Goal: Task Accomplishment & Management: Manage account settings

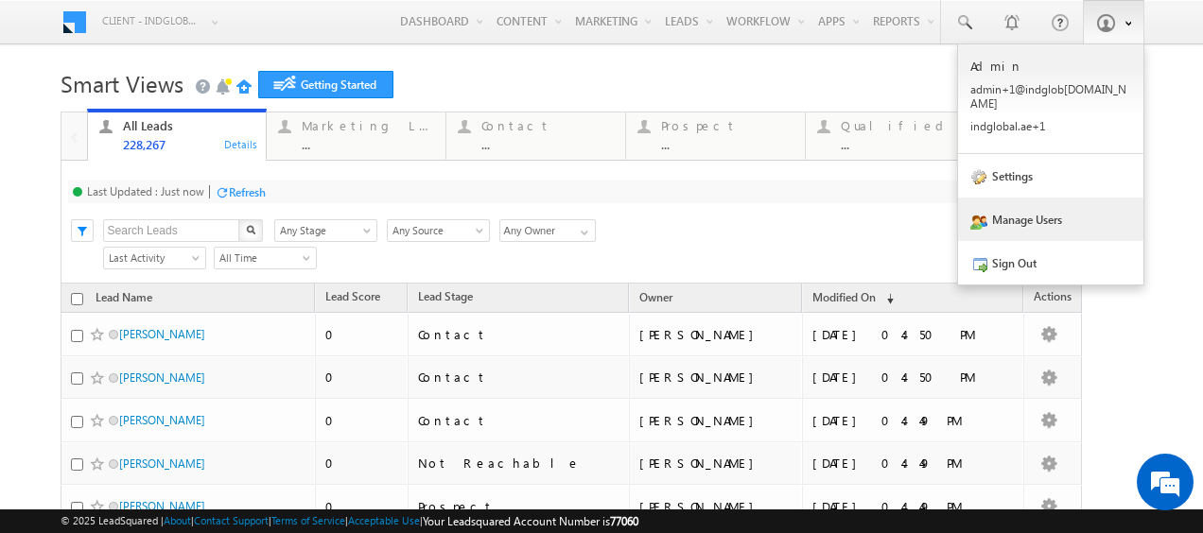
click at [1025, 210] on link "Manage Users" at bounding box center [1050, 220] width 185 height 44
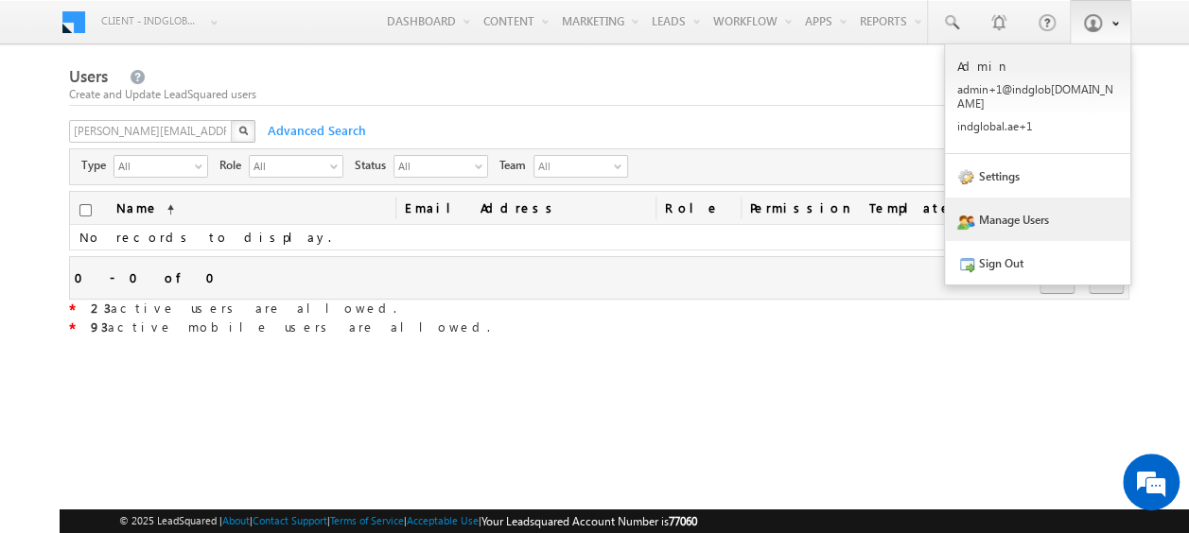
click at [998, 215] on link "Manage Users" at bounding box center [1037, 220] width 185 height 44
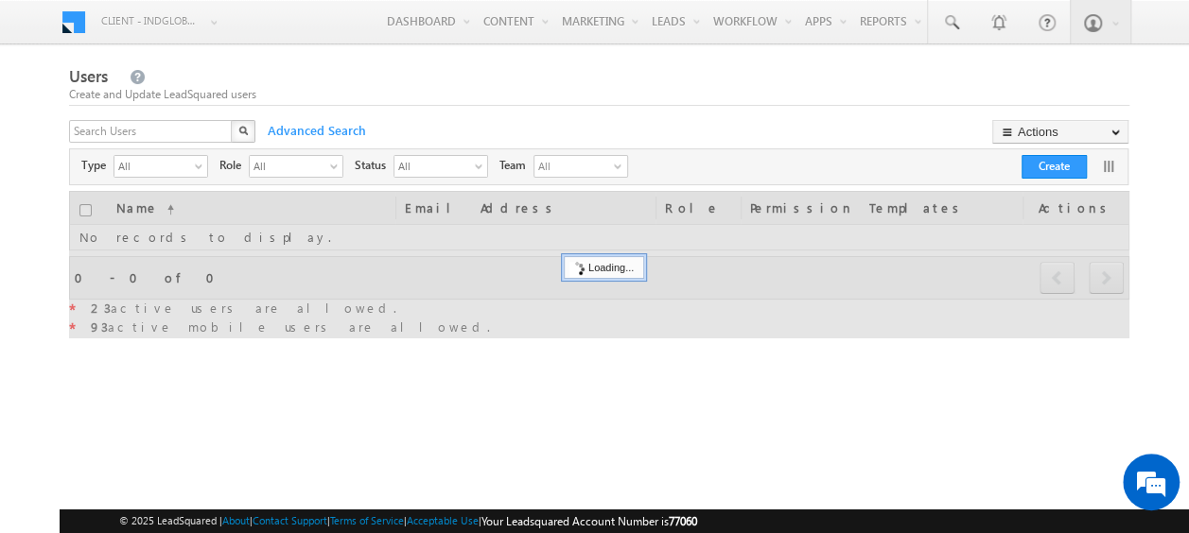
click at [223, 133] on div "X" at bounding box center [163, 133] width 189 height 27
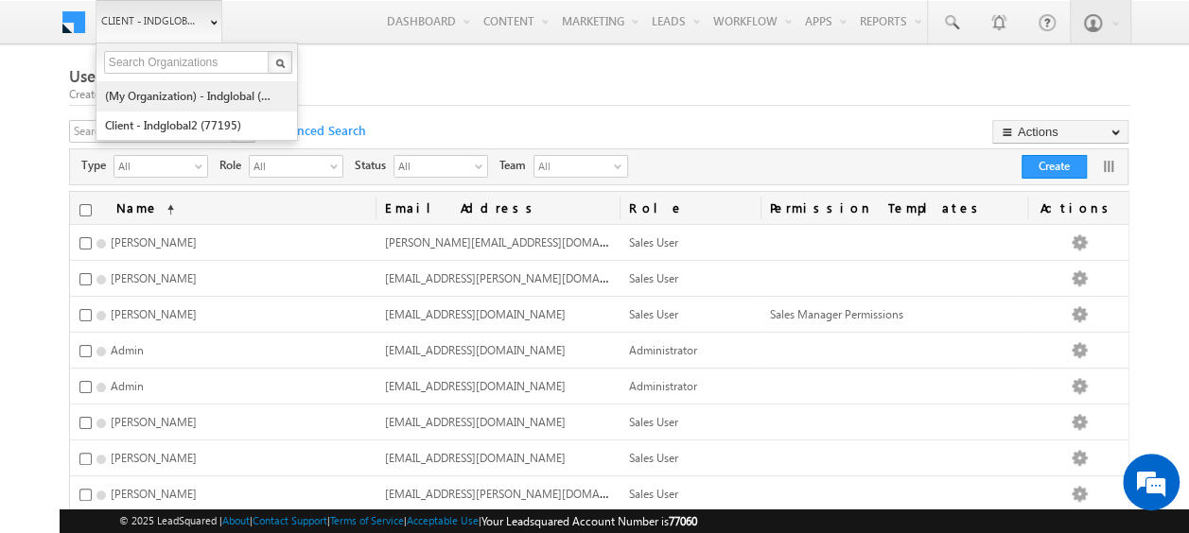
click at [190, 92] on link "(My Organization) - indglobal (48060)" at bounding box center [190, 95] width 173 height 29
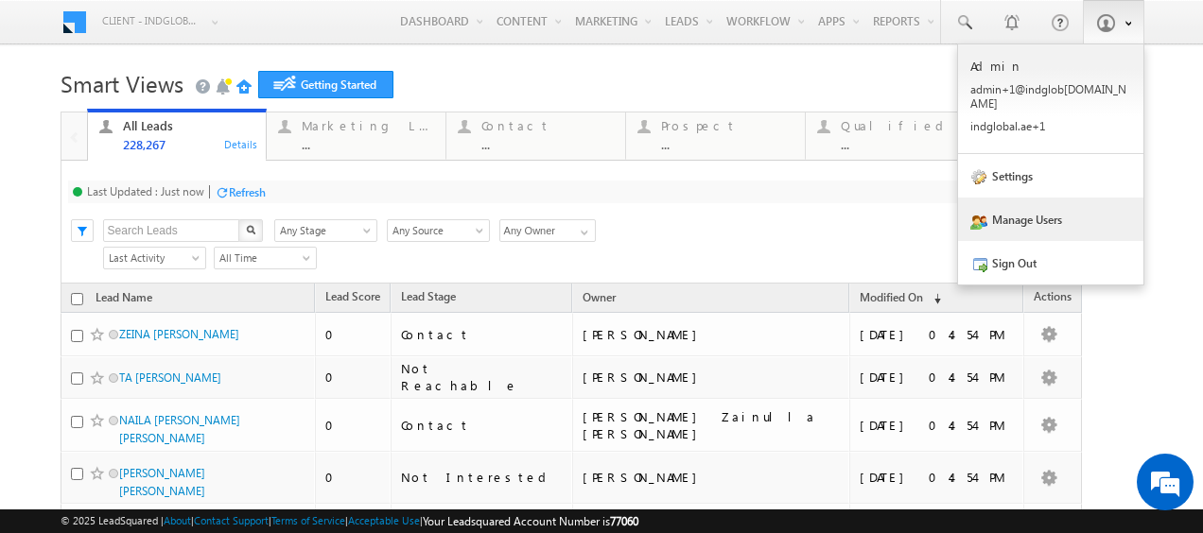
click at [1031, 203] on link "Manage Users" at bounding box center [1050, 220] width 185 height 44
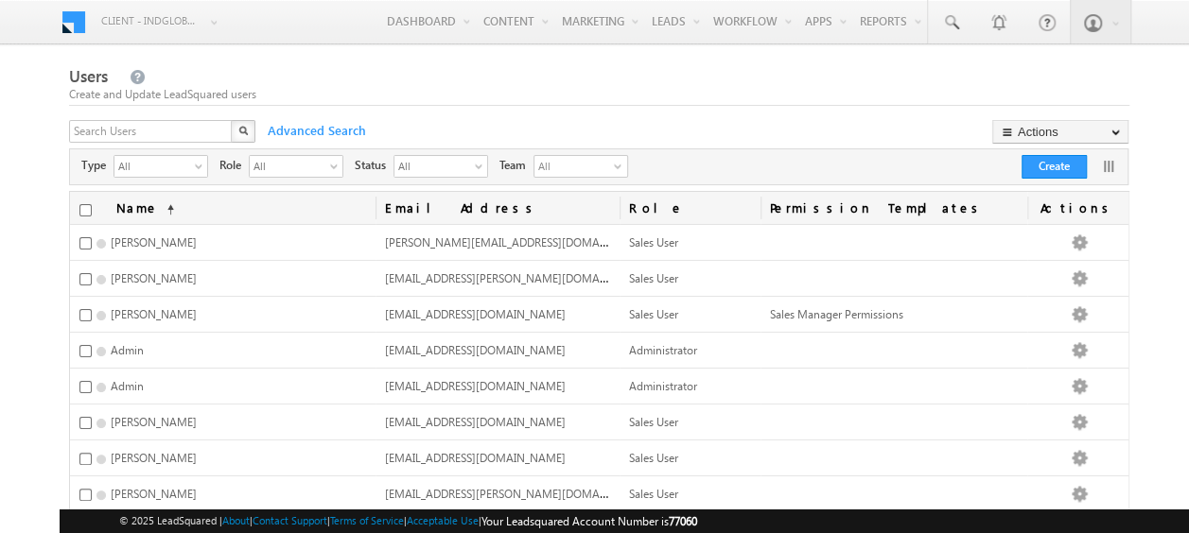
scroll to position [412, 0]
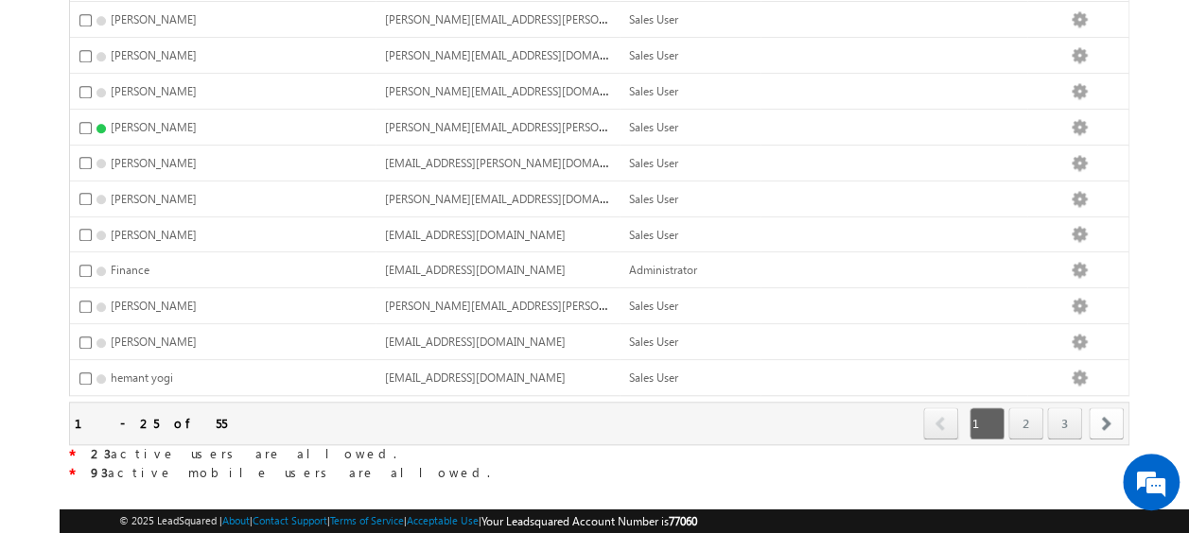
click at [1116, 408] on span "next" at bounding box center [1106, 424] width 35 height 32
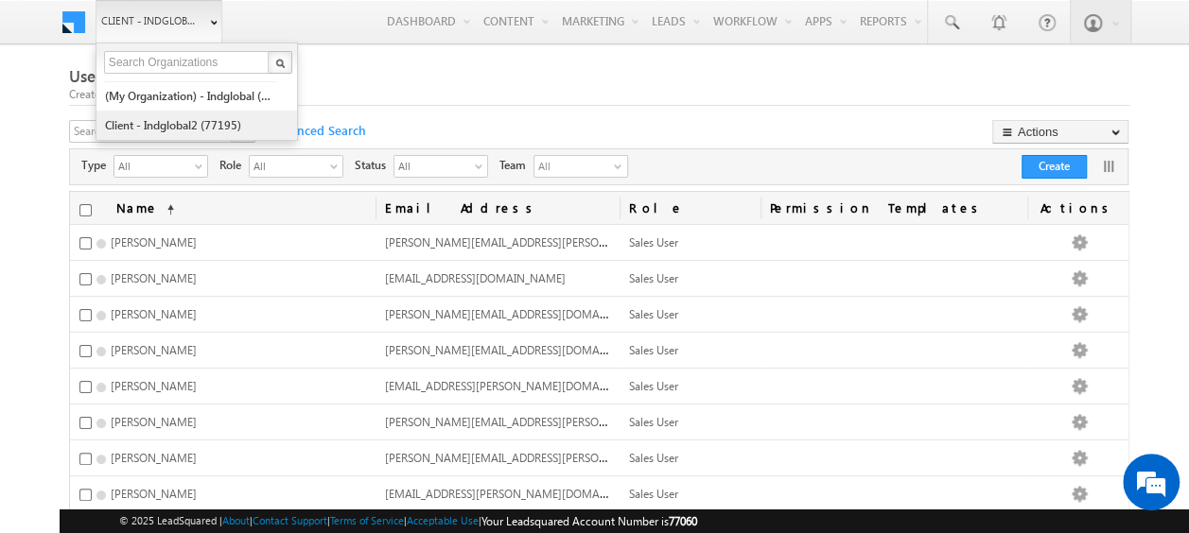
click at [183, 129] on link "Client - indglobal2 (77195)" at bounding box center [190, 125] width 173 height 29
